Goal: Task Accomplishment & Management: Manage account settings

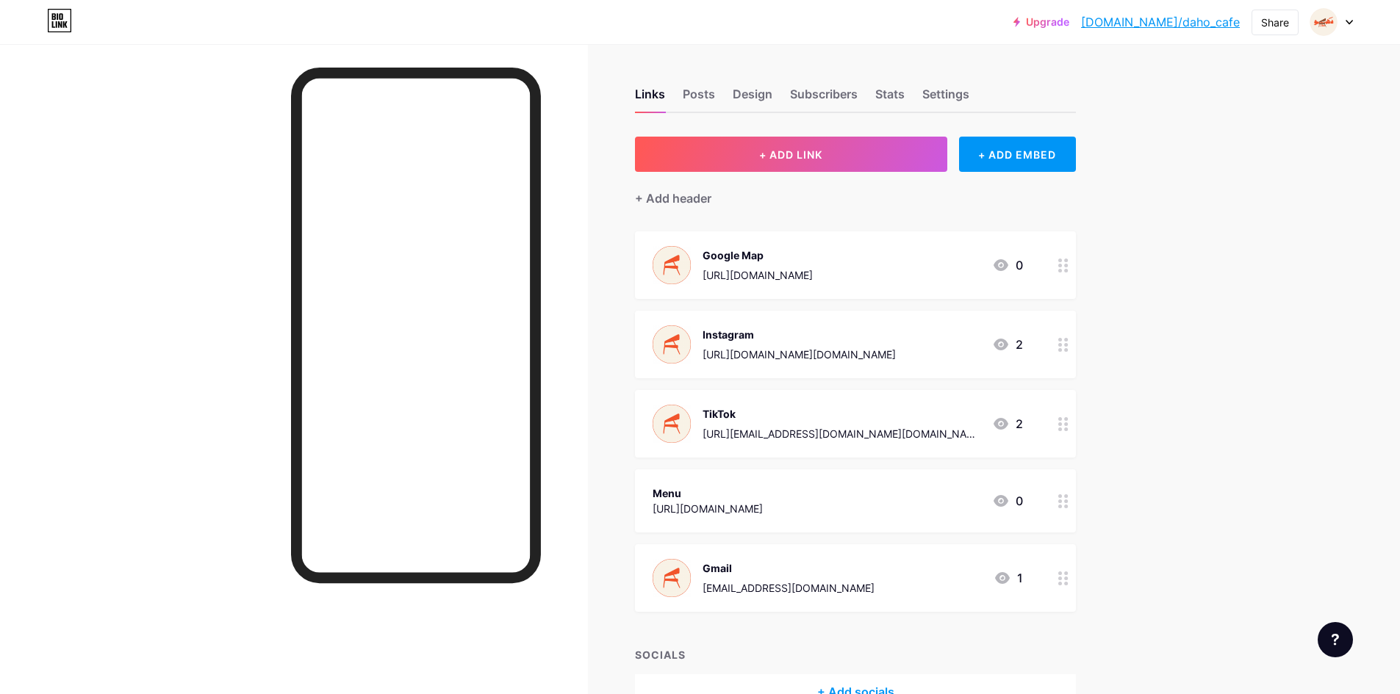
click at [763, 486] on div "Menu" at bounding box center [707, 493] width 110 height 15
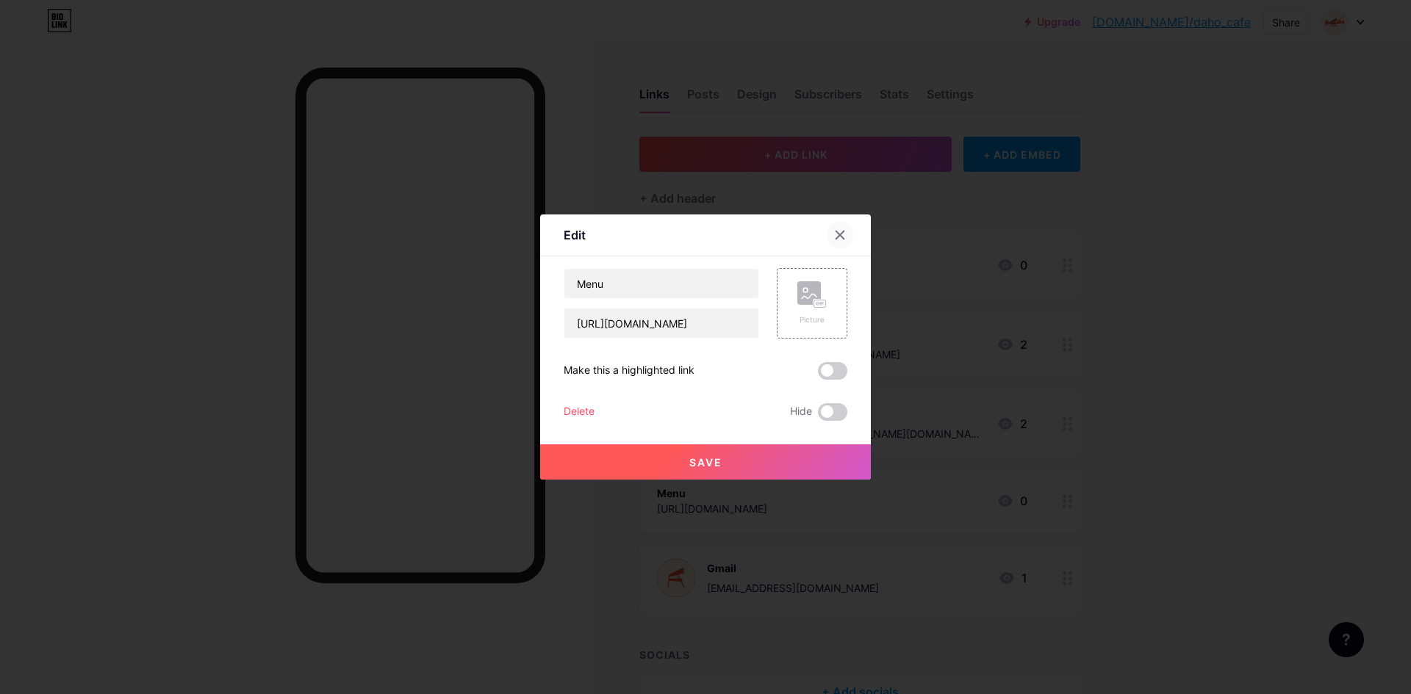
click at [840, 233] on icon at bounding box center [840, 235] width 12 height 12
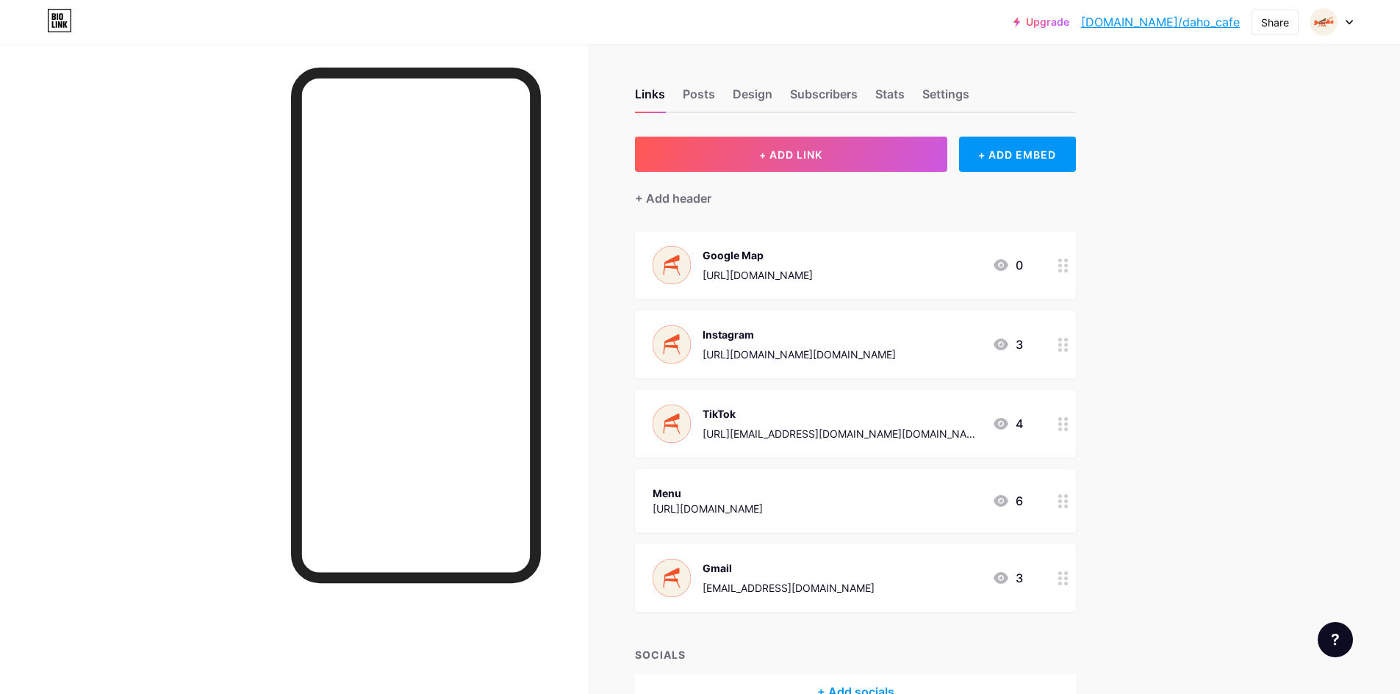
click at [1068, 505] on circle at bounding box center [1066, 507] width 4 height 4
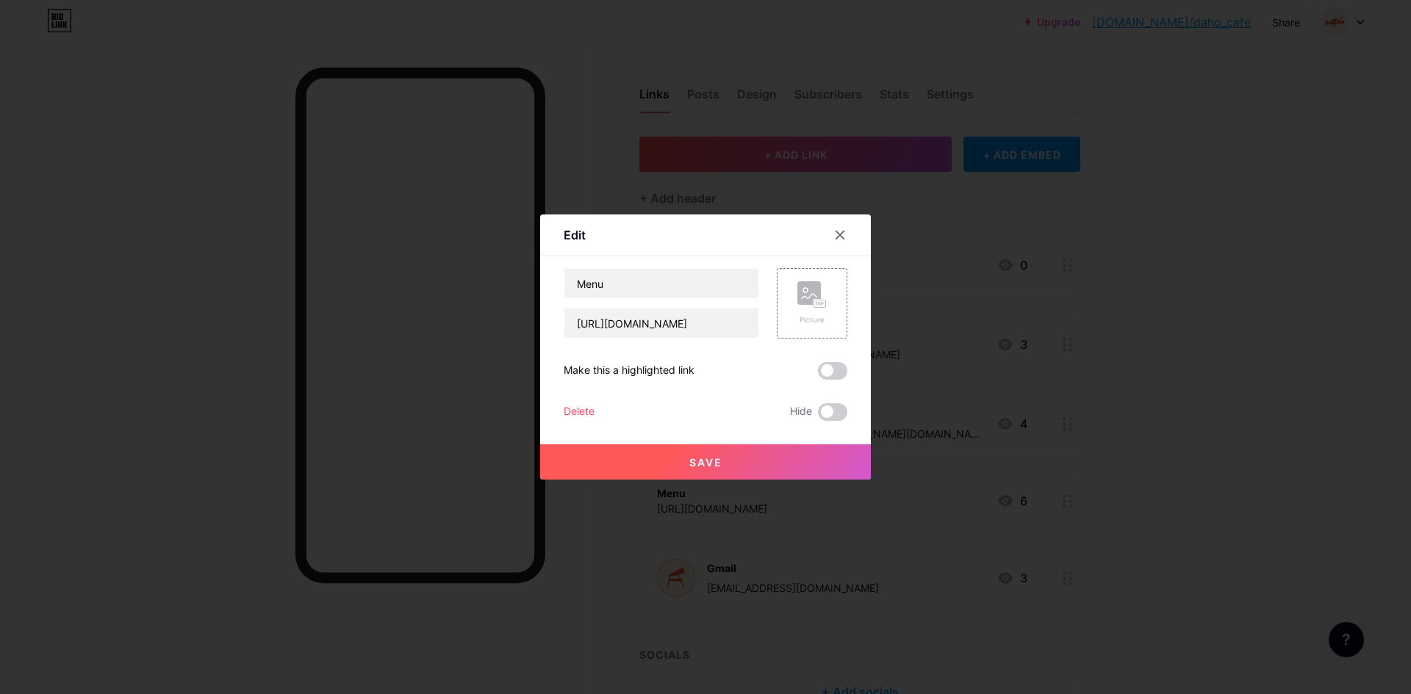
click at [1140, 513] on div at bounding box center [705, 347] width 1411 height 694
